Goal: Information Seeking & Learning: Check status

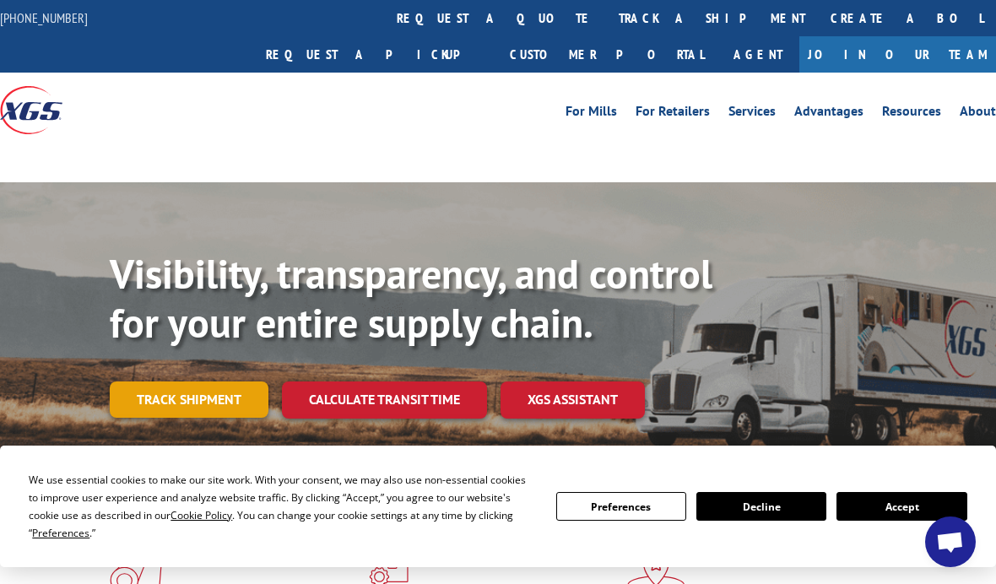
click at [211, 382] on link "Track shipment" at bounding box center [189, 399] width 159 height 35
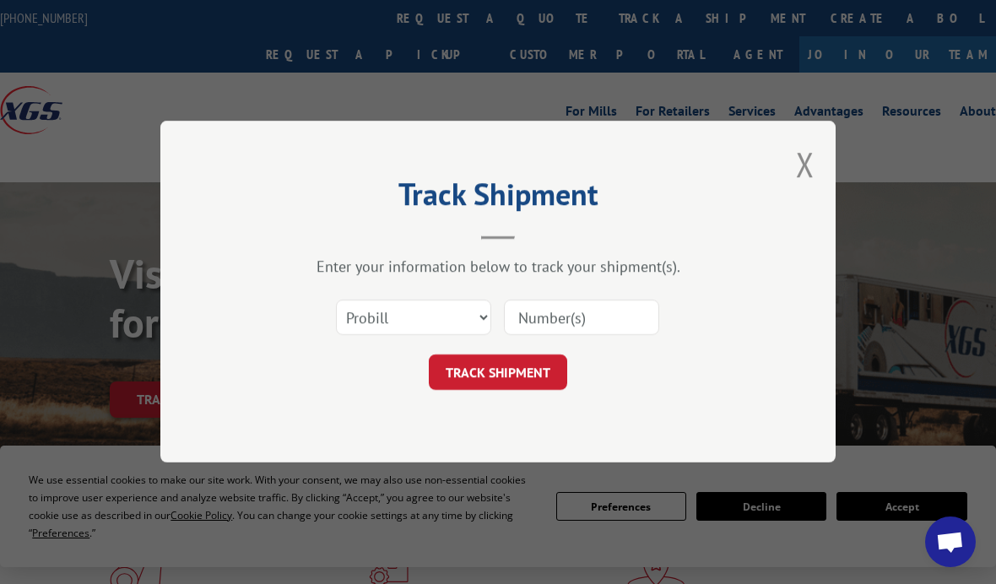
click at [561, 323] on input at bounding box center [581, 318] width 155 height 35
click at [563, 328] on input at bounding box center [581, 318] width 155 height 35
paste input "tel:[PHONE_NUMBER]"
type input "tel:[PHONE_NUMBER]"
click at [509, 379] on button "TRACK SHIPMENT" at bounding box center [498, 372] width 138 height 35
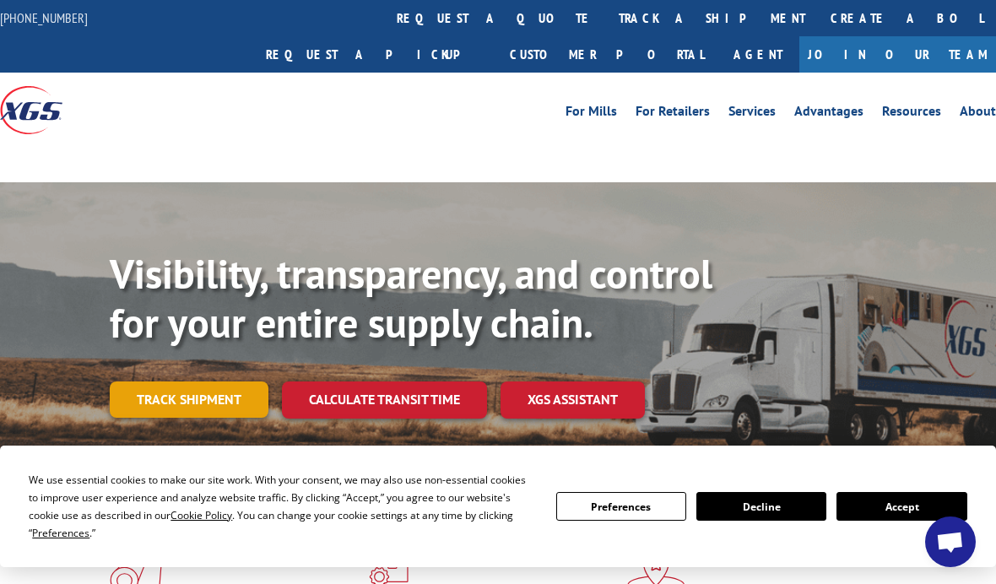
click at [213, 382] on link "Track shipment" at bounding box center [189, 399] width 159 height 35
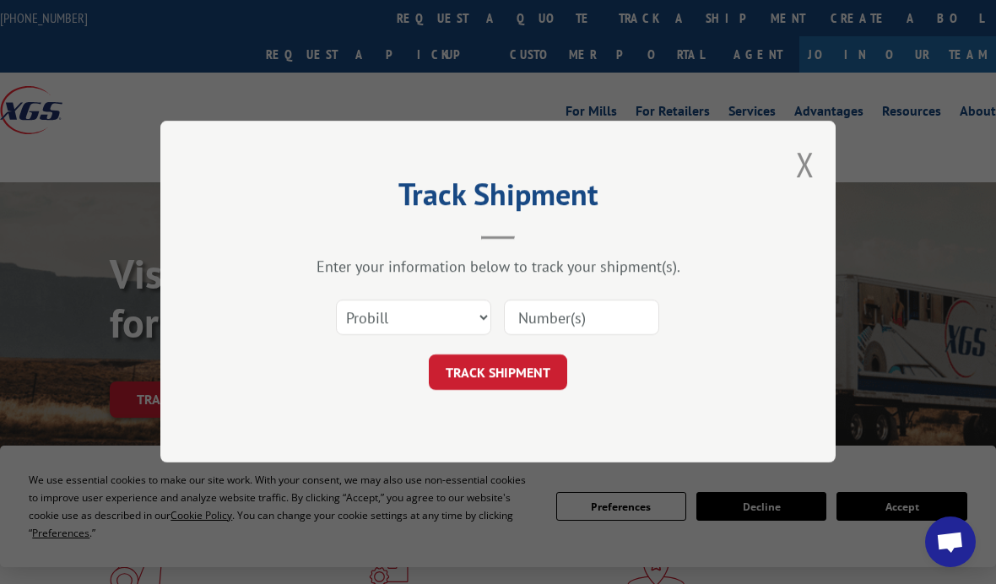
click at [587, 320] on input at bounding box center [581, 318] width 155 height 35
click at [586, 317] on input at bounding box center [581, 318] width 155 height 35
paste input "tel:[PHONE_NUMBER]"
type input "17674419"
click at [507, 376] on button "TRACK SHIPMENT" at bounding box center [498, 372] width 138 height 35
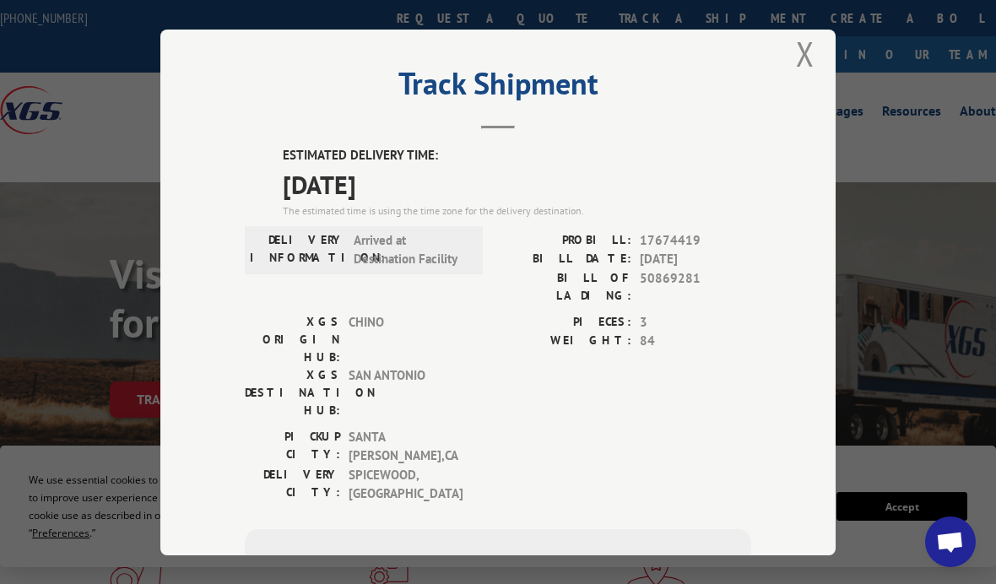
scroll to position [31, 0]
